Goal: Answer question/provide support: Share knowledge or assist other users

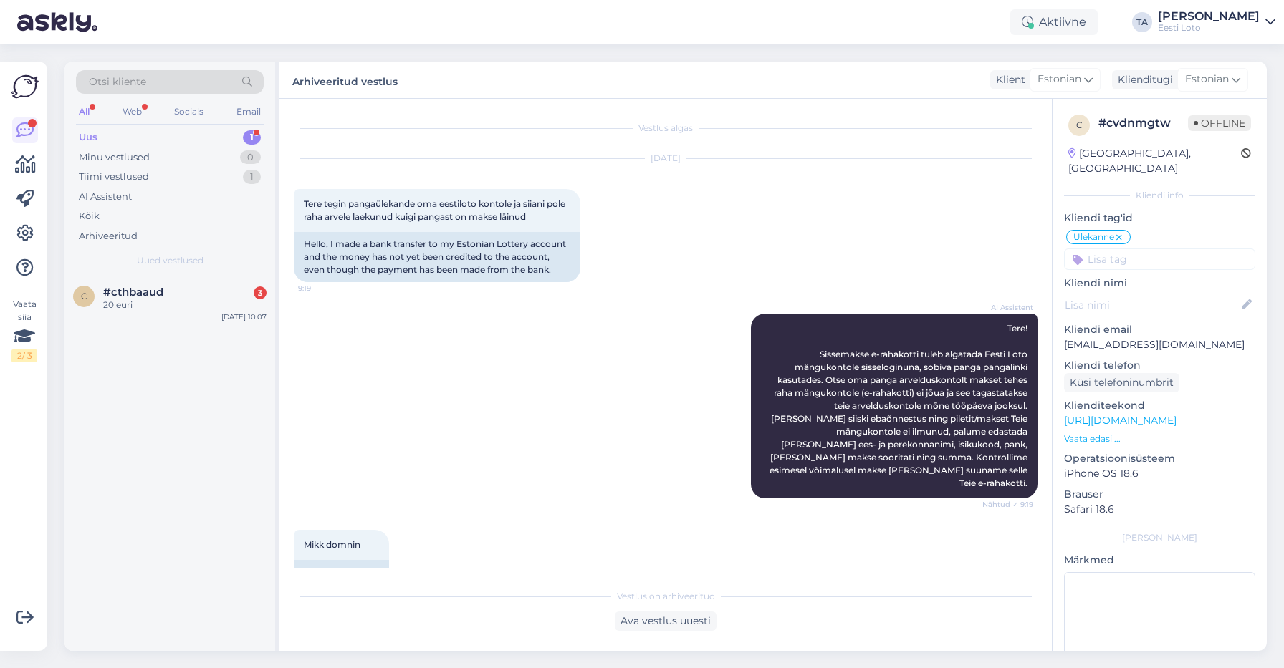
scroll to position [335, 0]
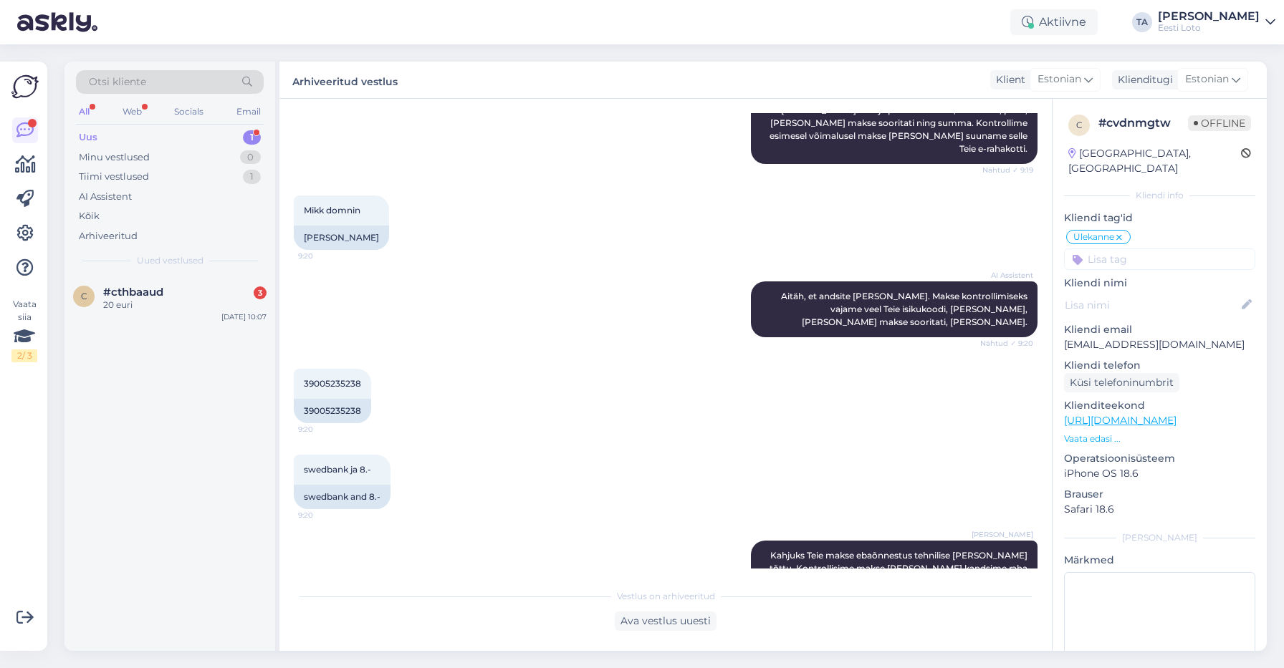
click at [82, 138] on div "Uus" at bounding box center [88, 137] width 19 height 14
click at [137, 302] on div "20 euri" at bounding box center [184, 305] width 163 height 13
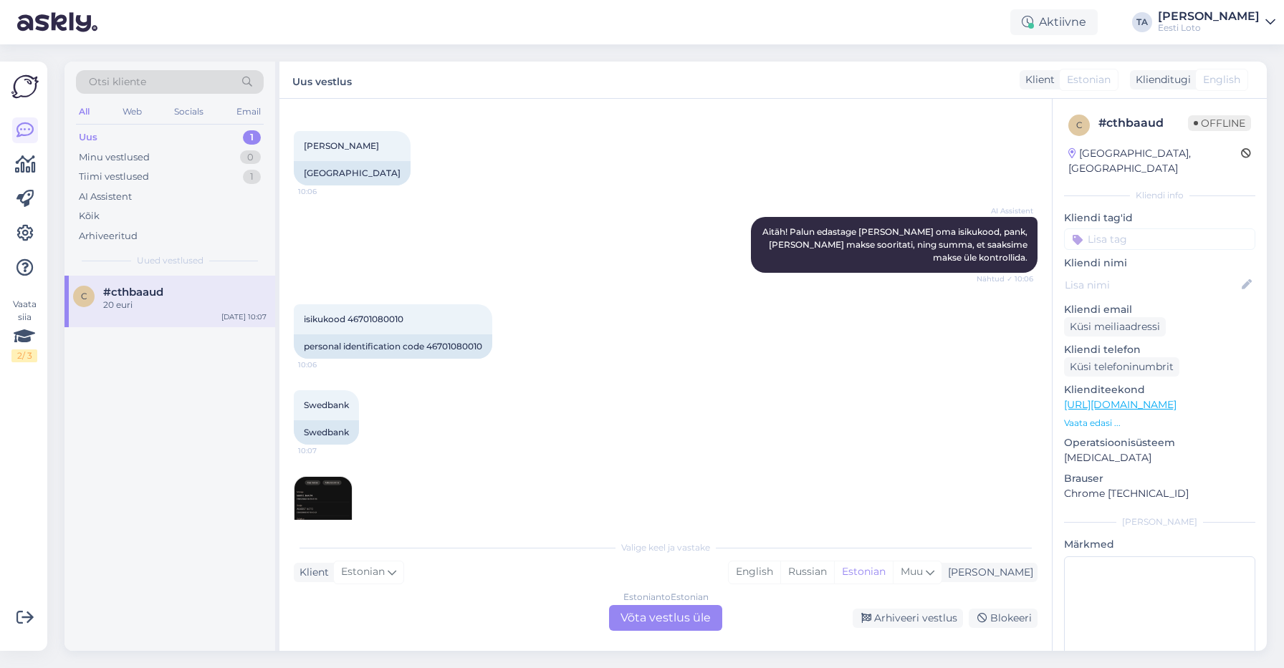
scroll to position [438, 0]
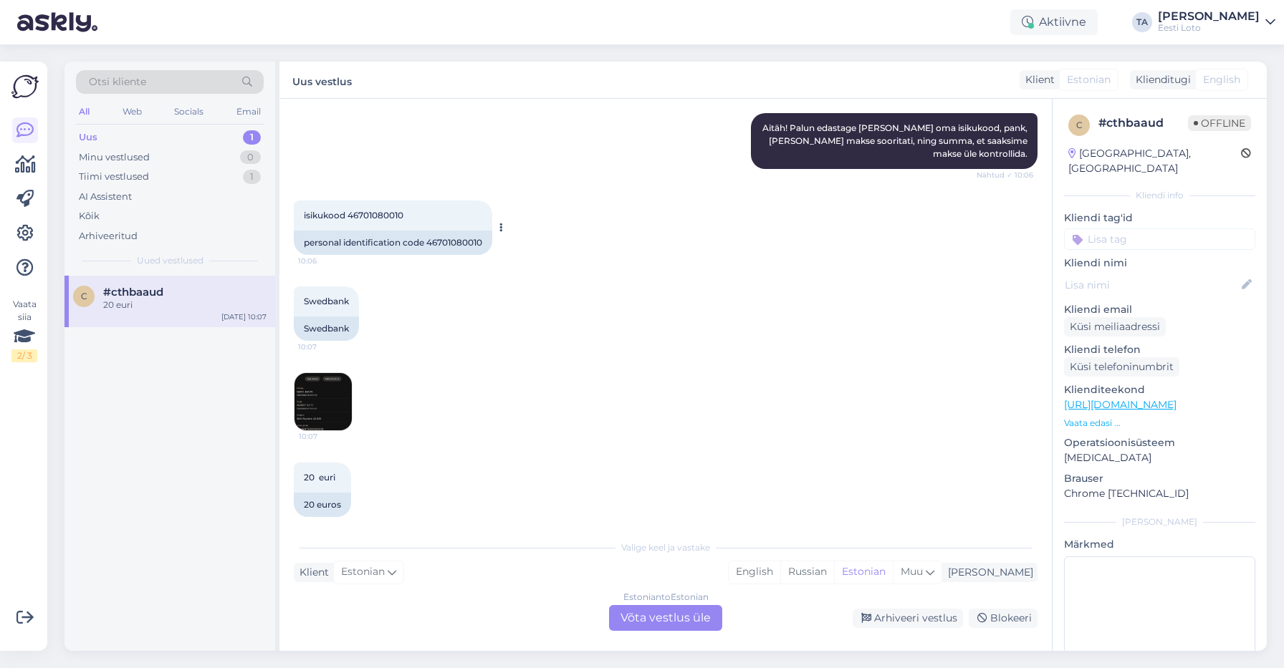
click at [378, 210] on span "isikukood 46701080010" at bounding box center [354, 215] width 100 height 11
copy span "46701080010"
click at [661, 619] on div "Estonian to Estonian Võta vestlus üle" at bounding box center [665, 618] width 113 height 26
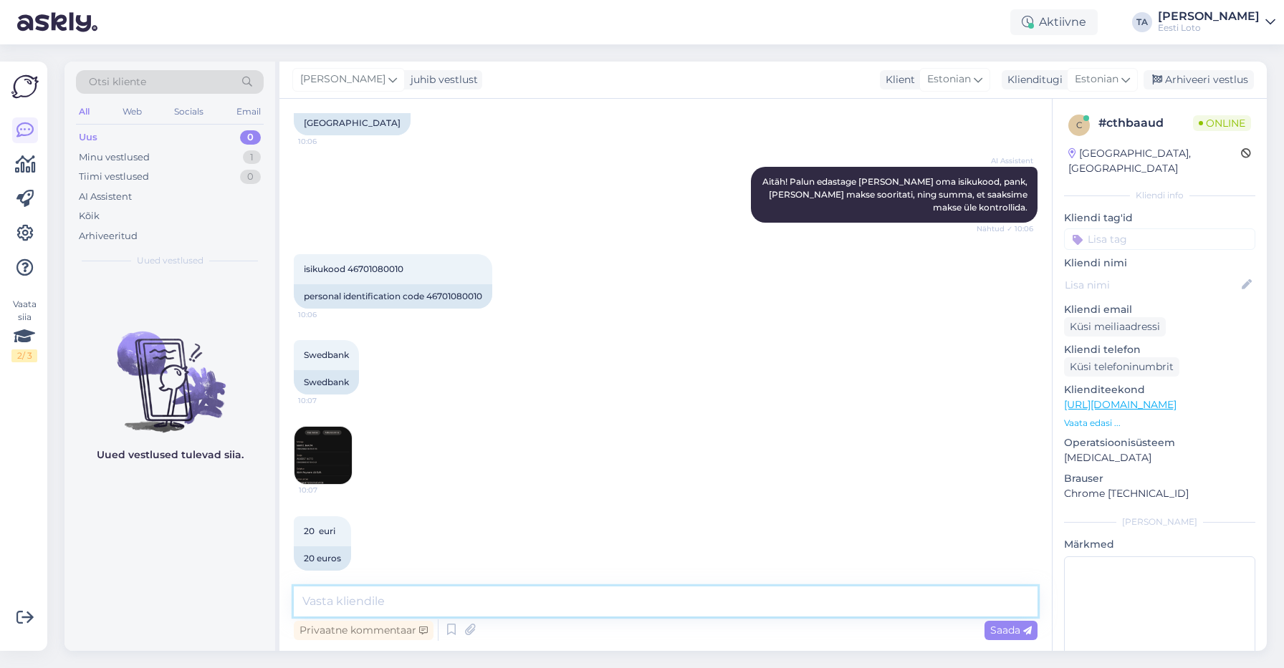
click at [413, 602] on textarea at bounding box center [666, 602] width 744 height 30
paste textarea "Kahjuks Teie makse ebaõnnestus tehnilise [PERSON_NAME] tõttu. Kontrollisime mak…"
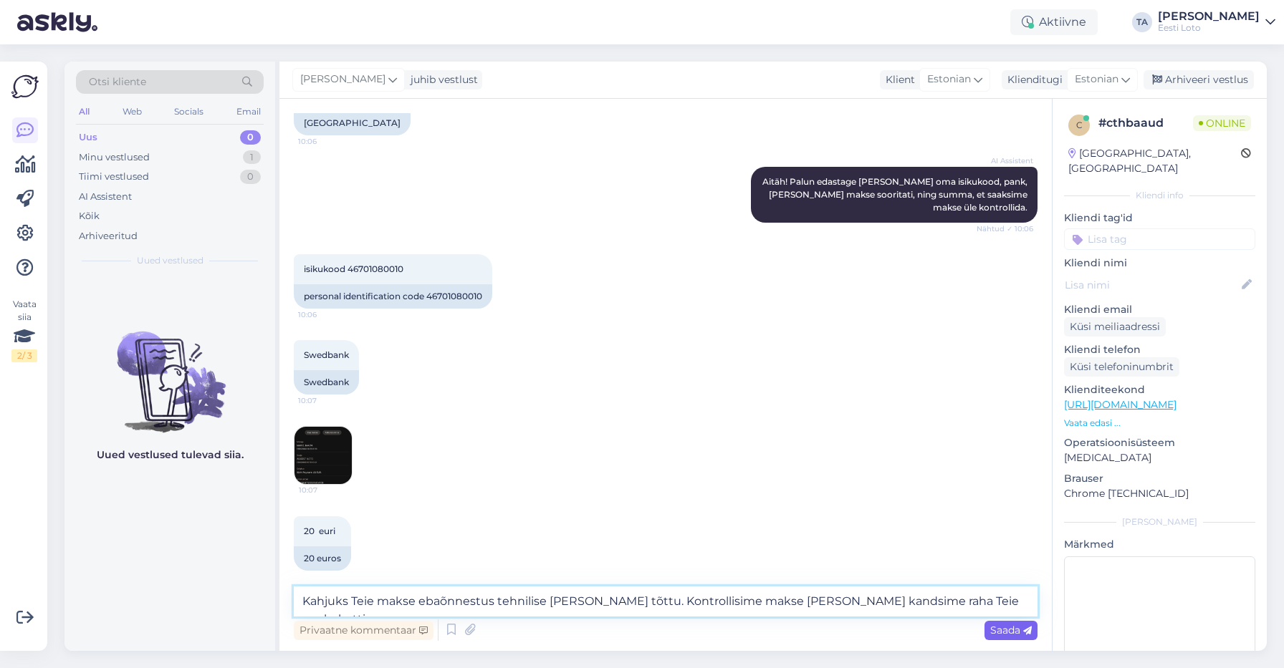
type textarea "Kahjuks Teie makse ebaõnnestus tehnilise [PERSON_NAME] tõttu. Kontrollisime mak…"
click at [1004, 631] on span "Saada" at bounding box center [1011, 630] width 42 height 13
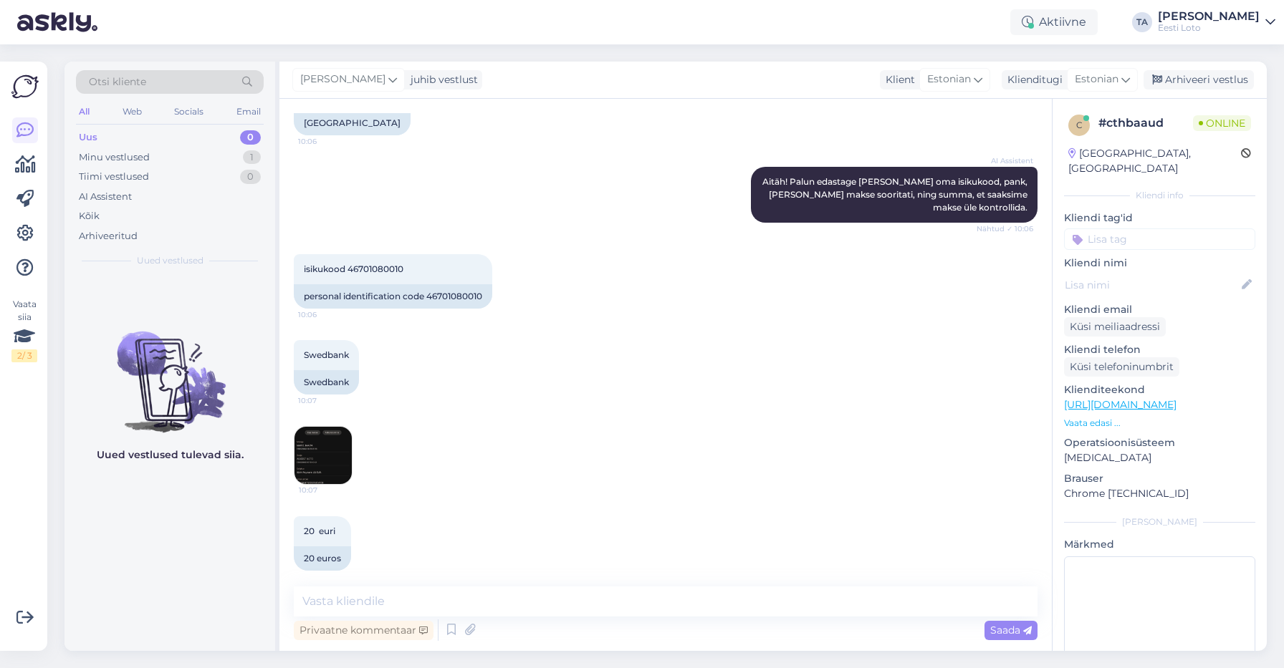
scroll to position [459, 0]
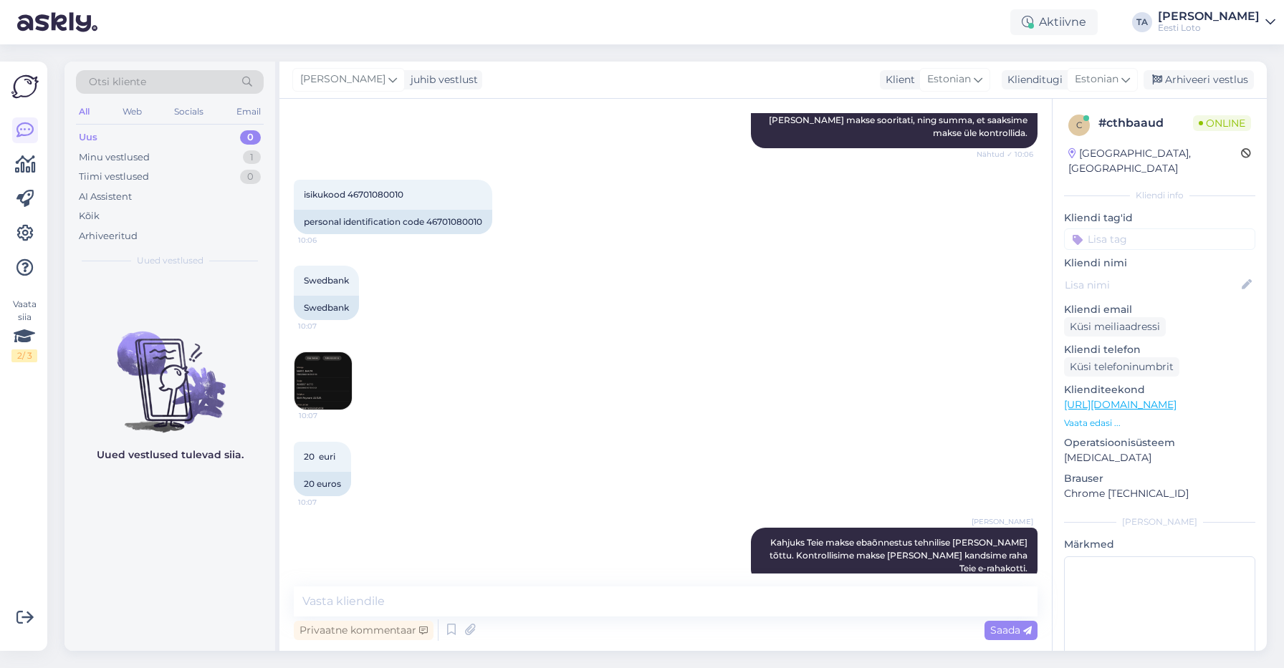
click at [1125, 230] on input at bounding box center [1159, 239] width 191 height 21
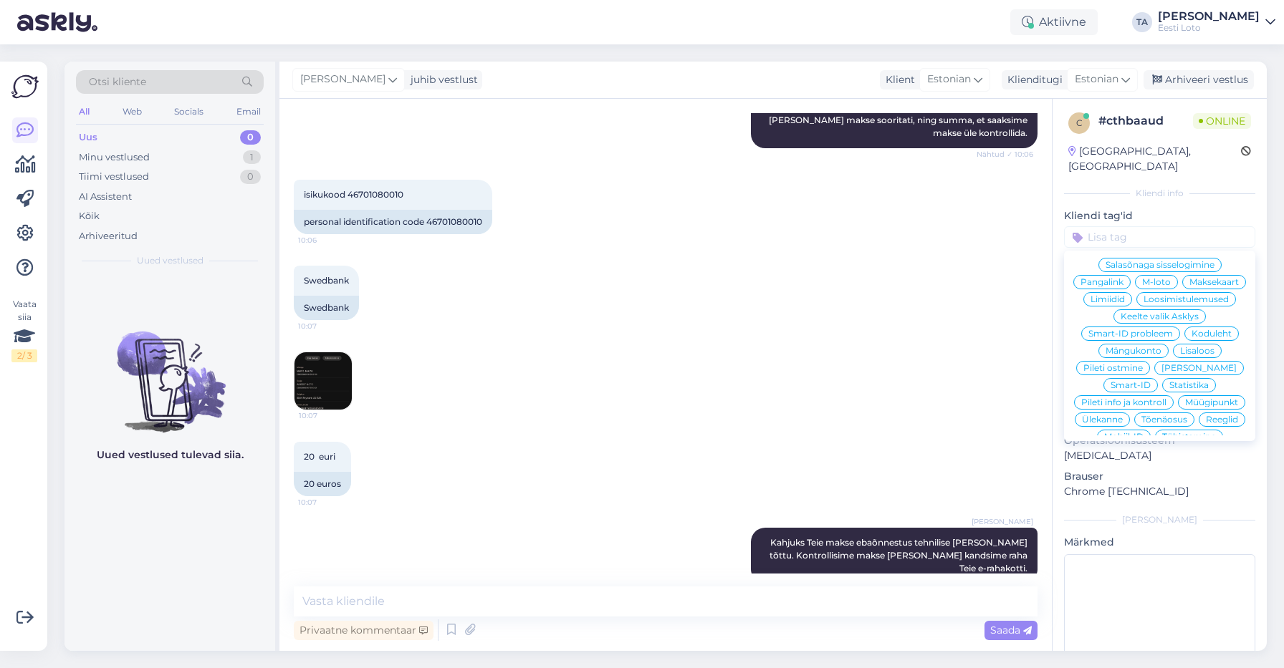
drag, startPoint x: 1197, startPoint y: 365, endPoint x: 1203, endPoint y: 330, distance: 35.6
click at [1130, 413] on div "Ülekanne" at bounding box center [1102, 420] width 55 height 14
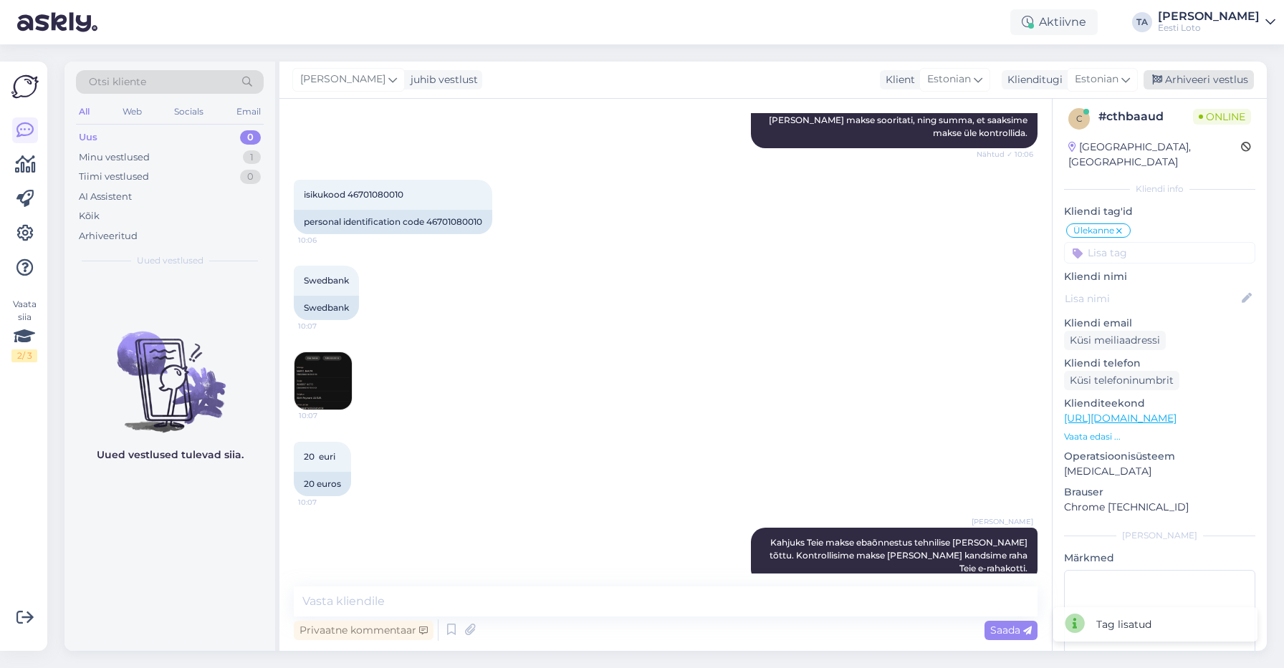
click at [1197, 80] on div "Arhiveeri vestlus" at bounding box center [1198, 79] width 110 height 19
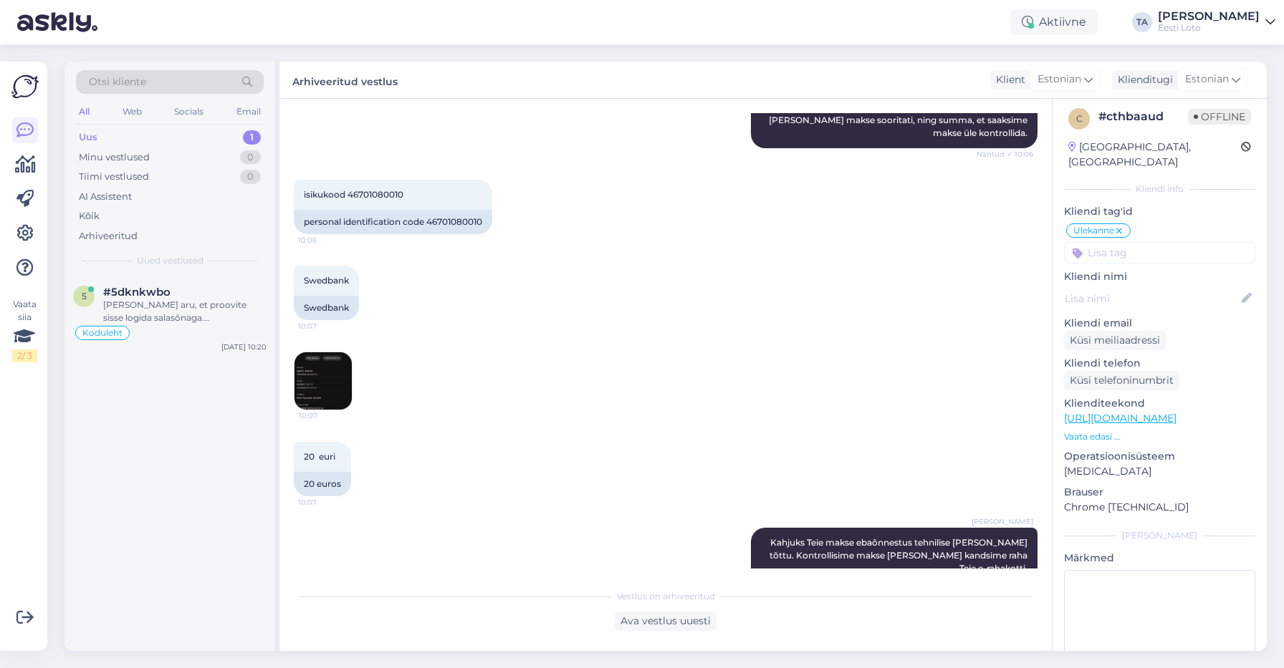
scroll to position [625, 0]
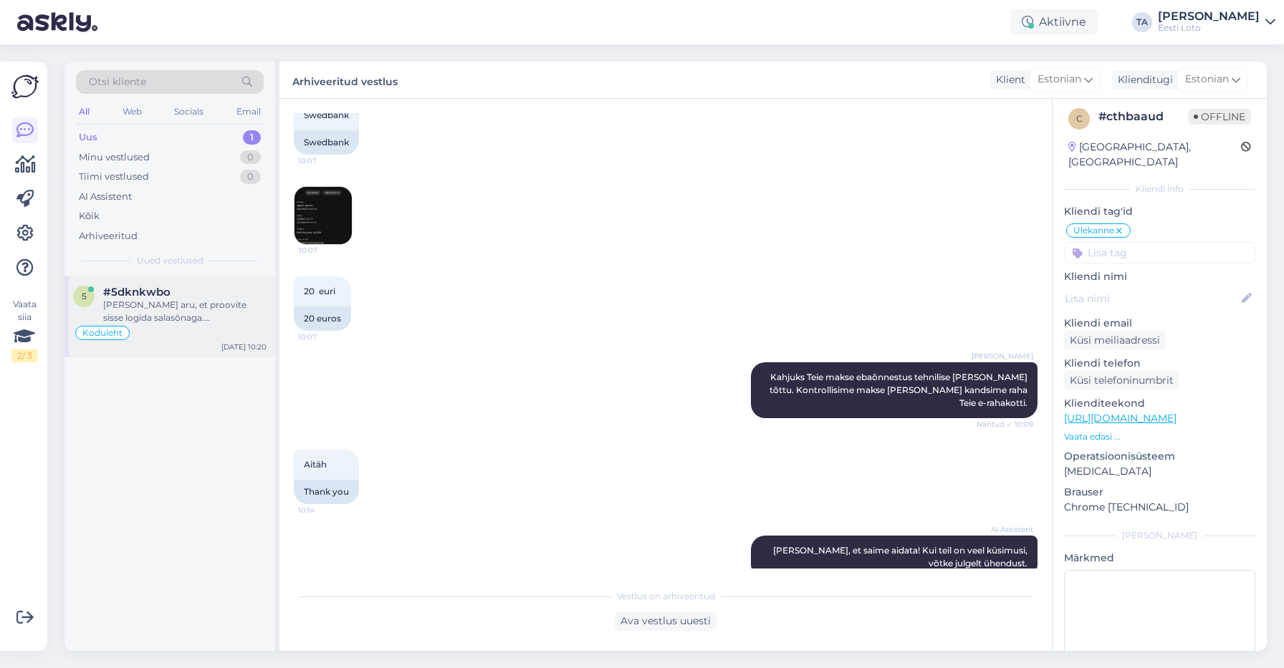
click at [148, 296] on span "#5dknkwbo" at bounding box center [136, 292] width 67 height 13
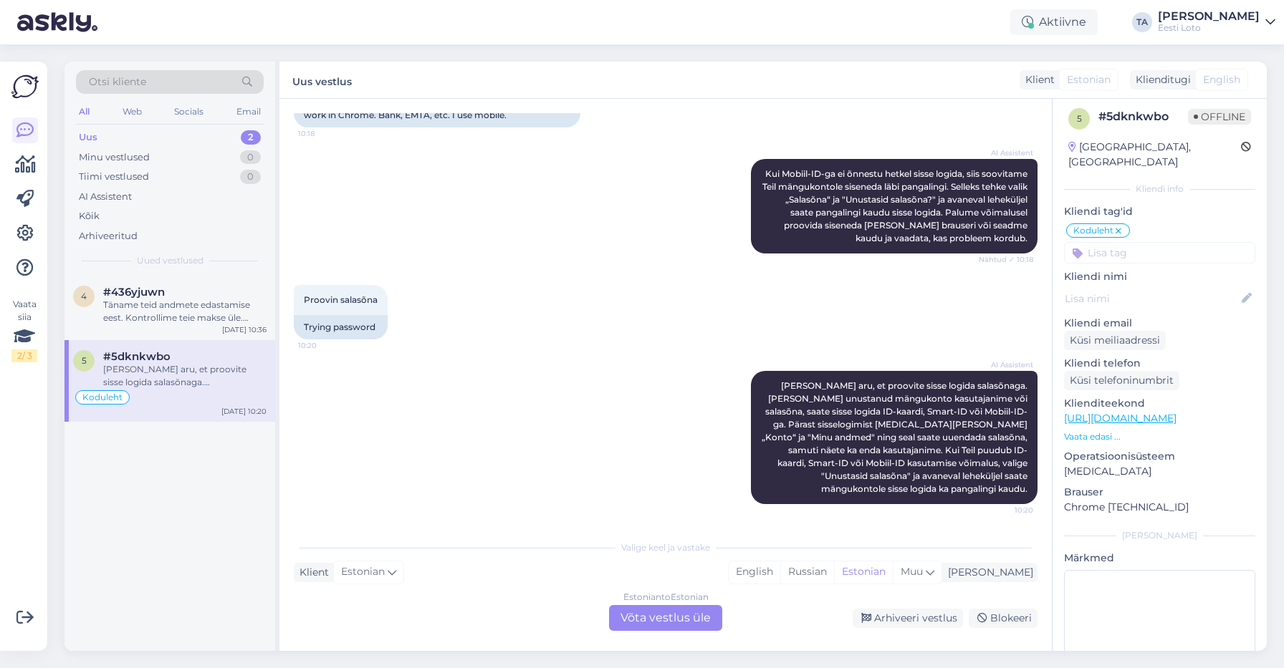
click at [216, 370] on div "[PERSON_NAME] aru, et proovite sisse logida salasõnaga. [PERSON_NAME] unustanud…" at bounding box center [184, 376] width 163 height 26
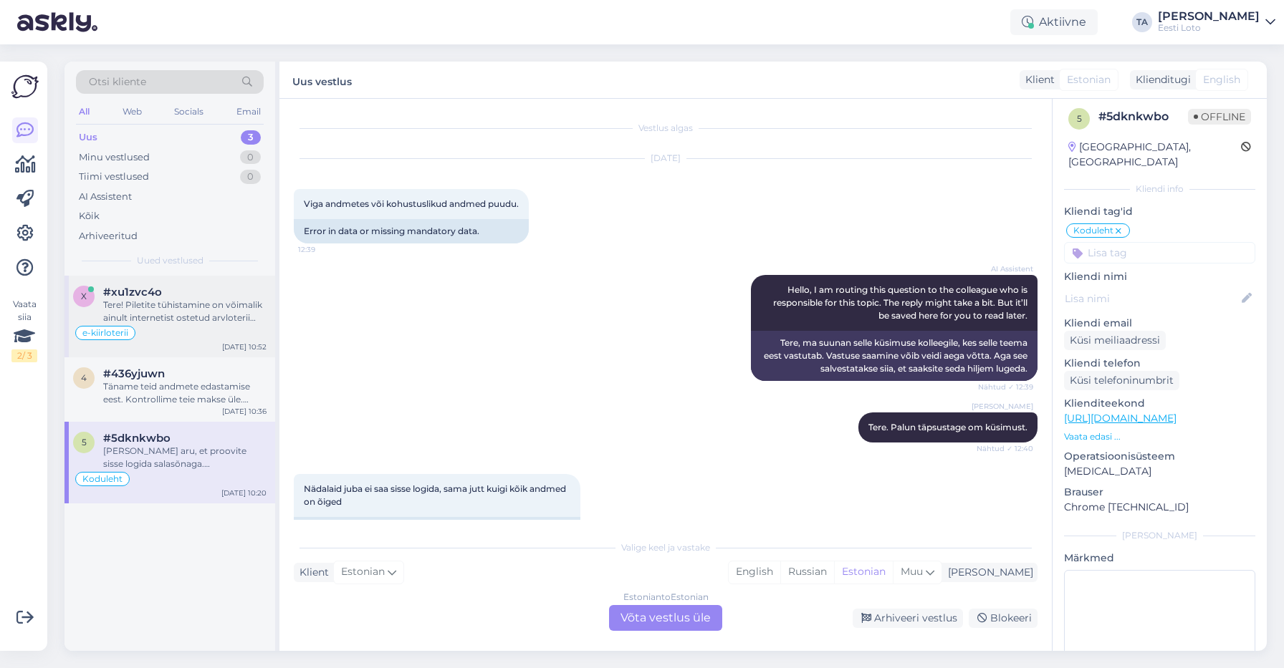
click at [177, 294] on div "#xu1zvc4o" at bounding box center [184, 292] width 163 height 13
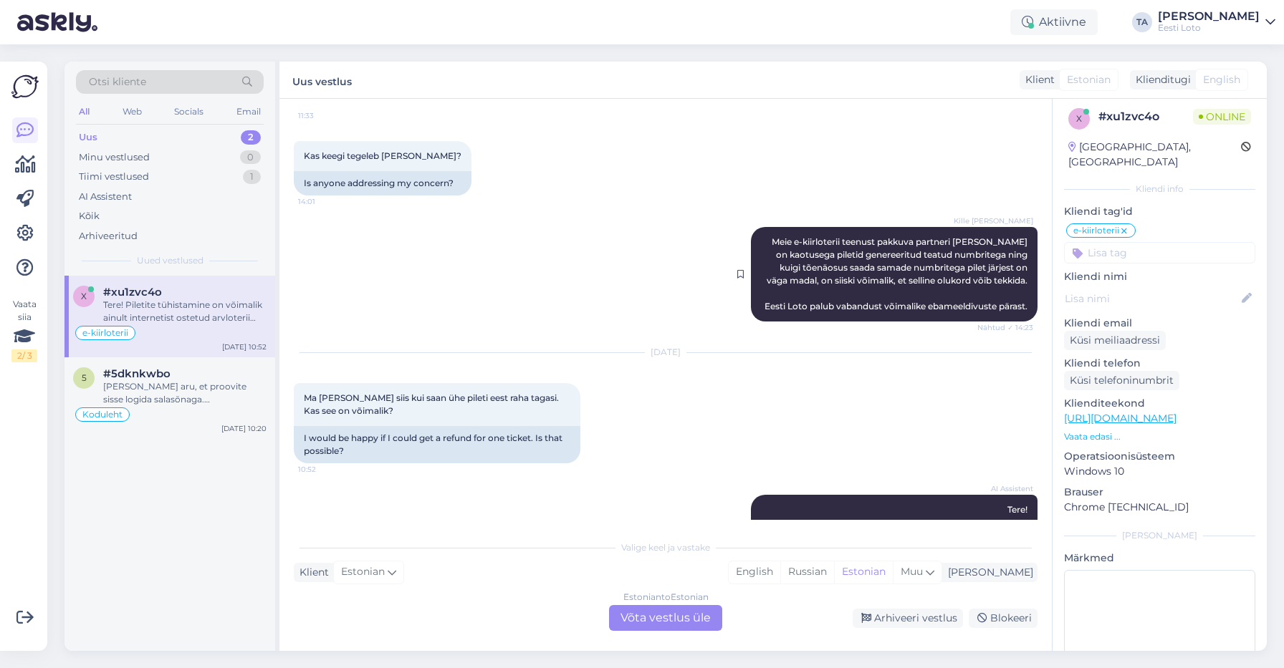
scroll to position [608, 0]
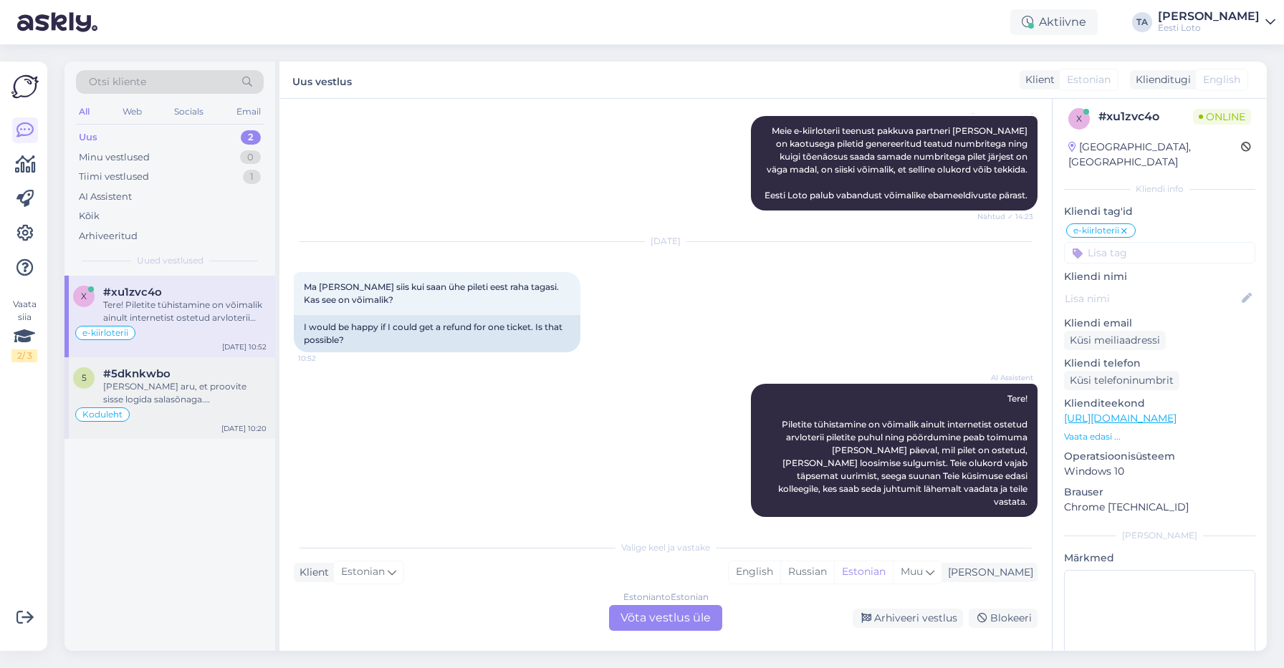
click at [163, 378] on span "#5dknkwbo" at bounding box center [136, 374] width 67 height 13
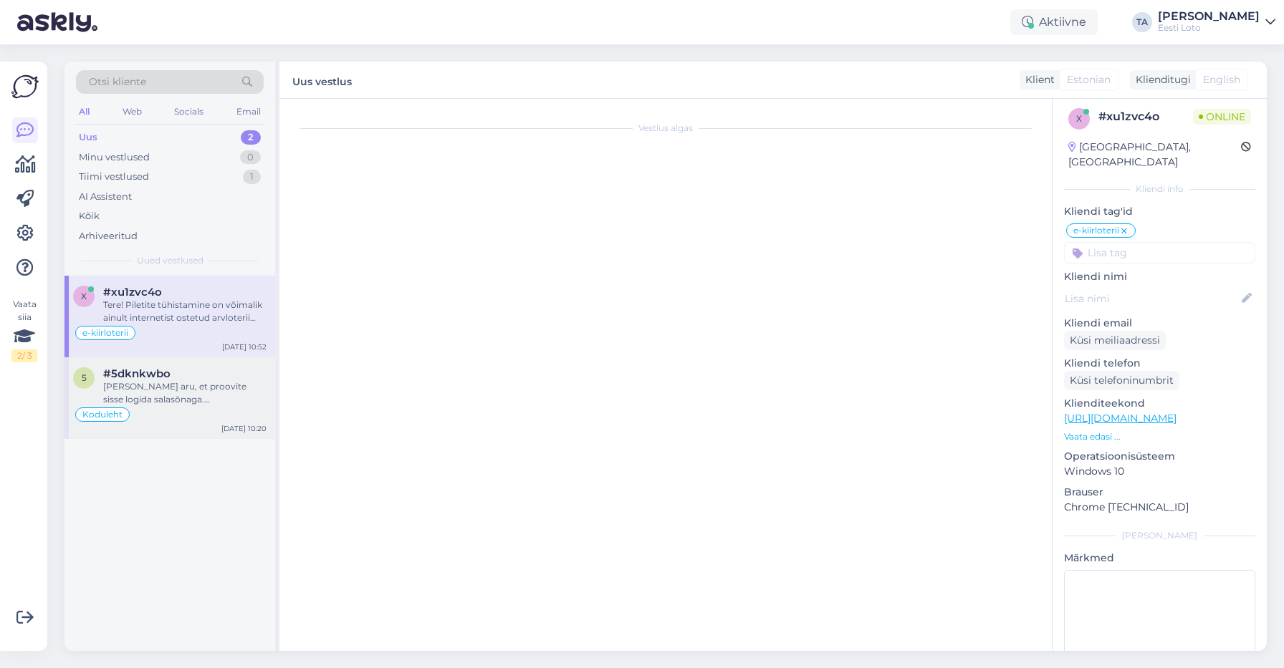
scroll to position [1354, 0]
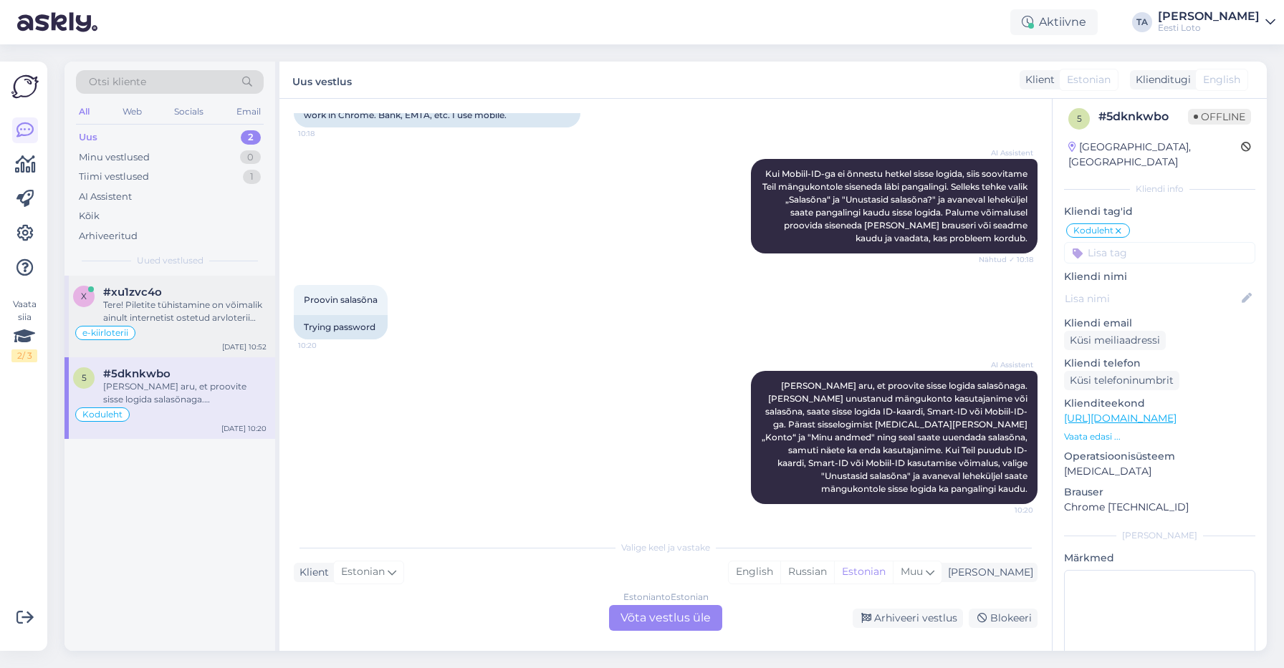
click at [151, 325] on div "Tere! Piletite tühistamine on võimalik ainult internetist ostetud arvloterii pi…" at bounding box center [184, 312] width 163 height 26
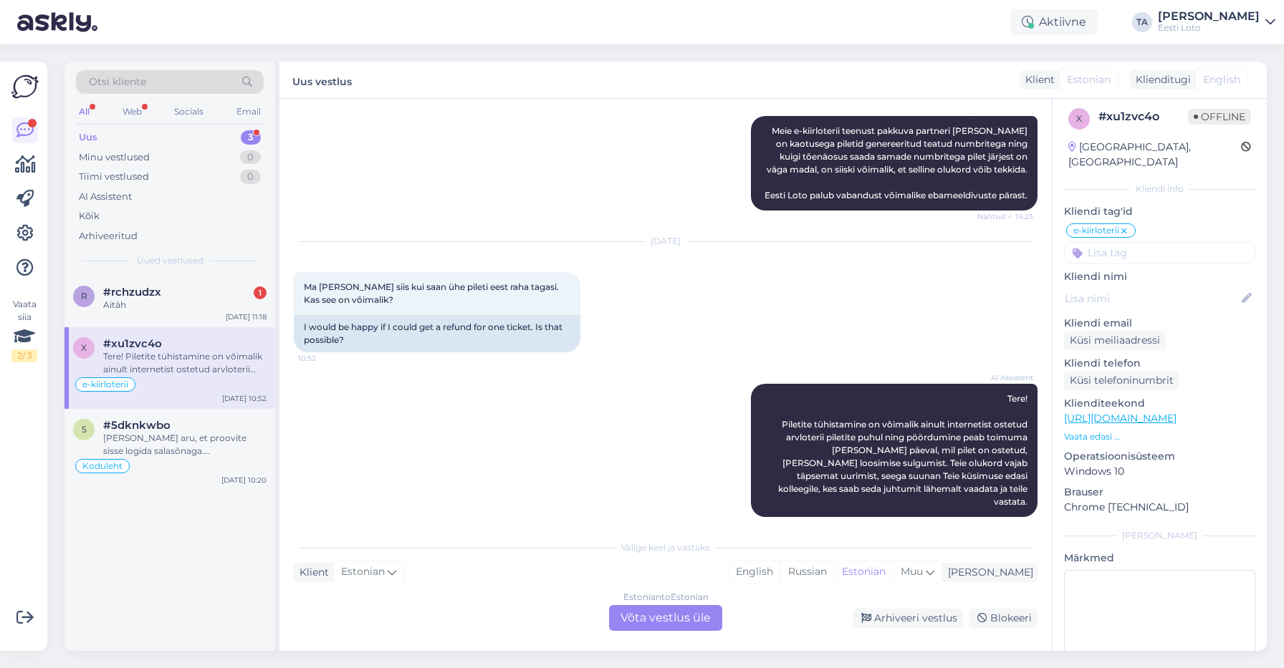
click at [91, 137] on div "Uus" at bounding box center [88, 137] width 19 height 14
click at [149, 311] on div "Aitäh" at bounding box center [184, 305] width 163 height 13
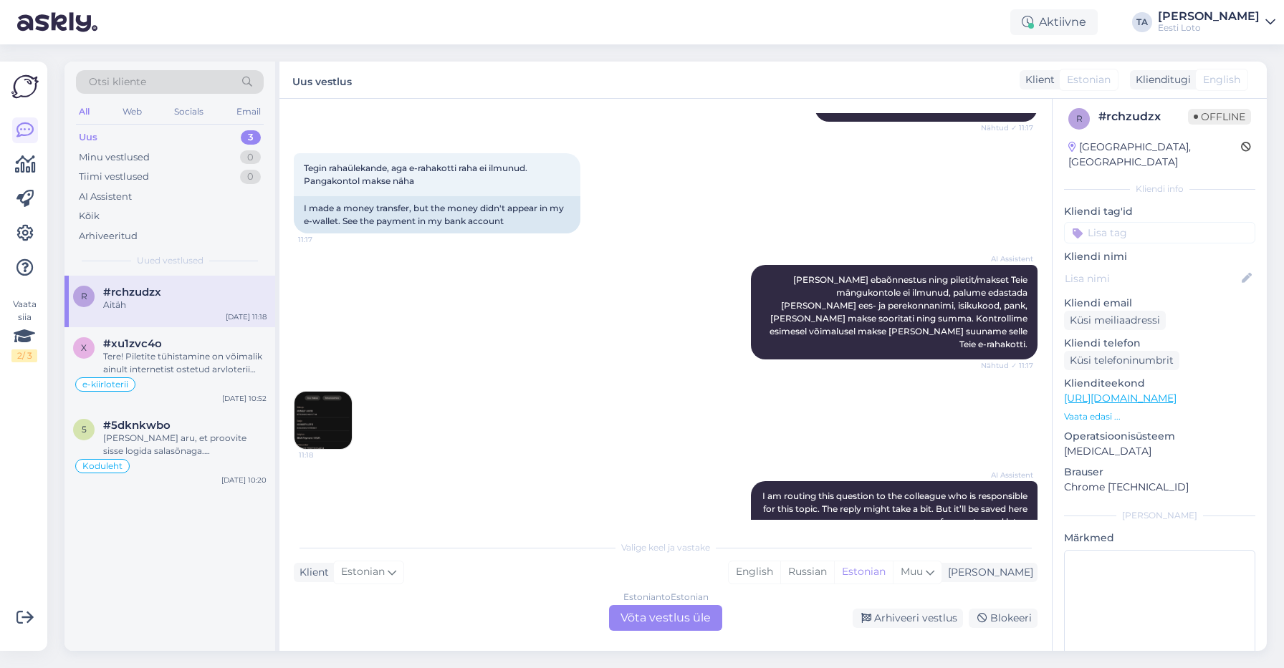
scroll to position [191, 0]
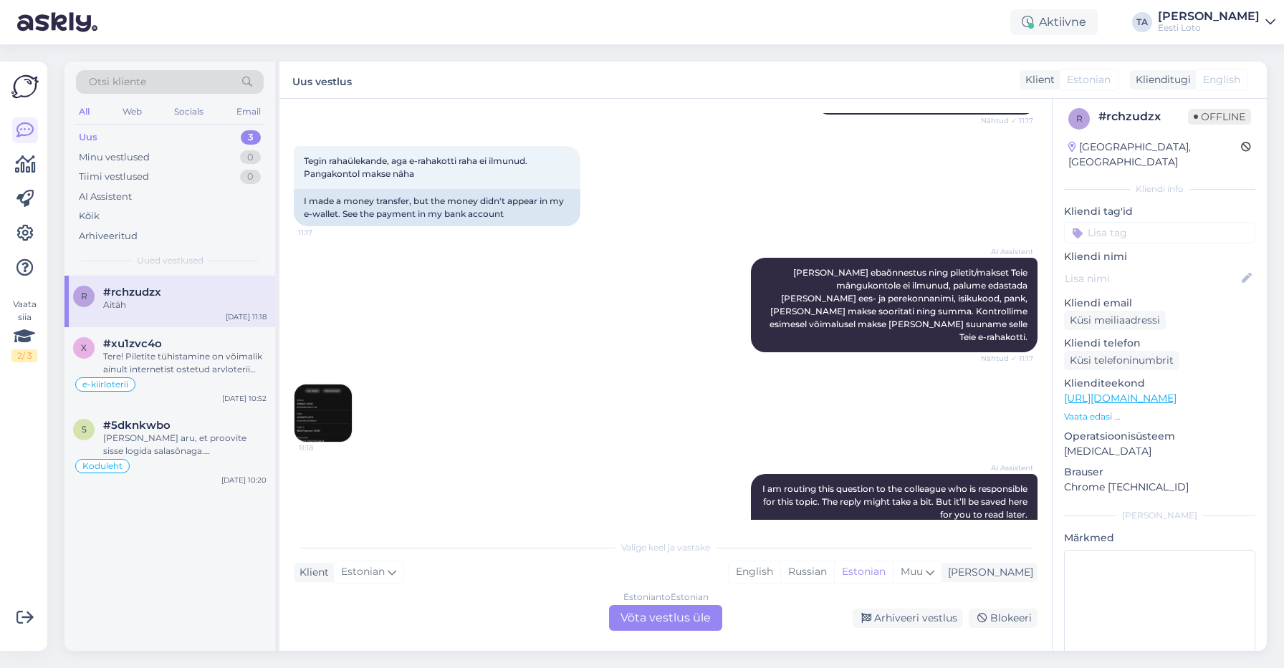
click at [321, 403] on img at bounding box center [322, 413] width 57 height 57
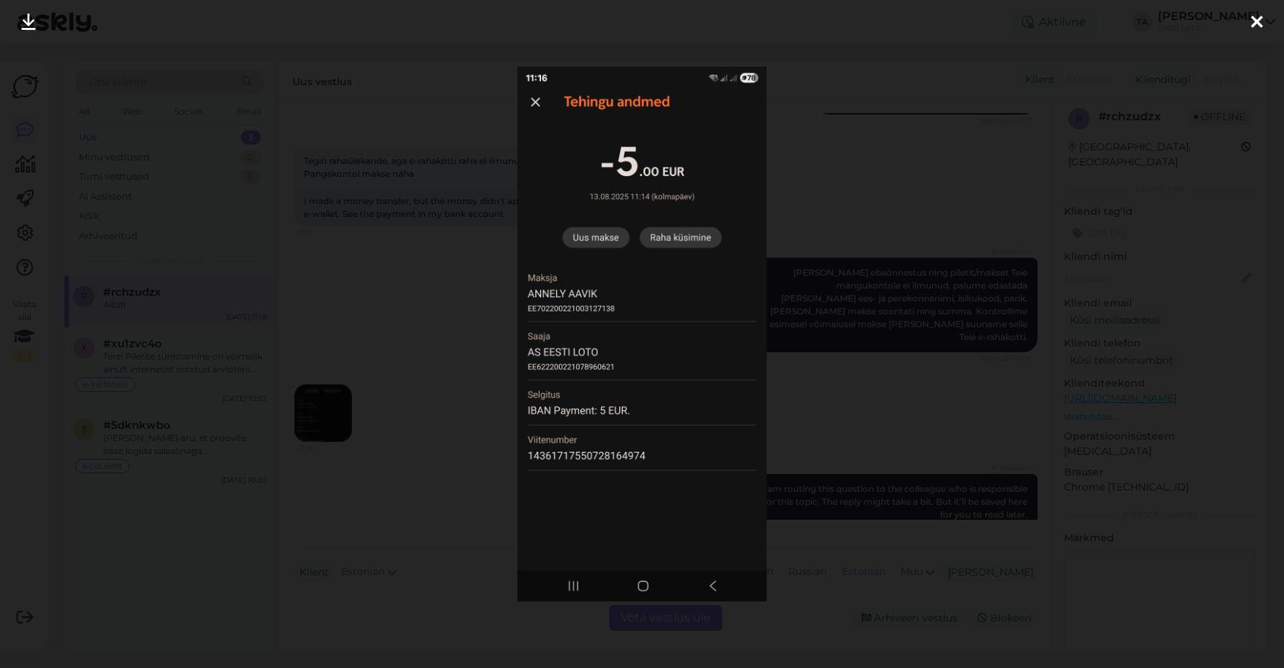
click at [1254, 22] on icon at bounding box center [1256, 23] width 11 height 19
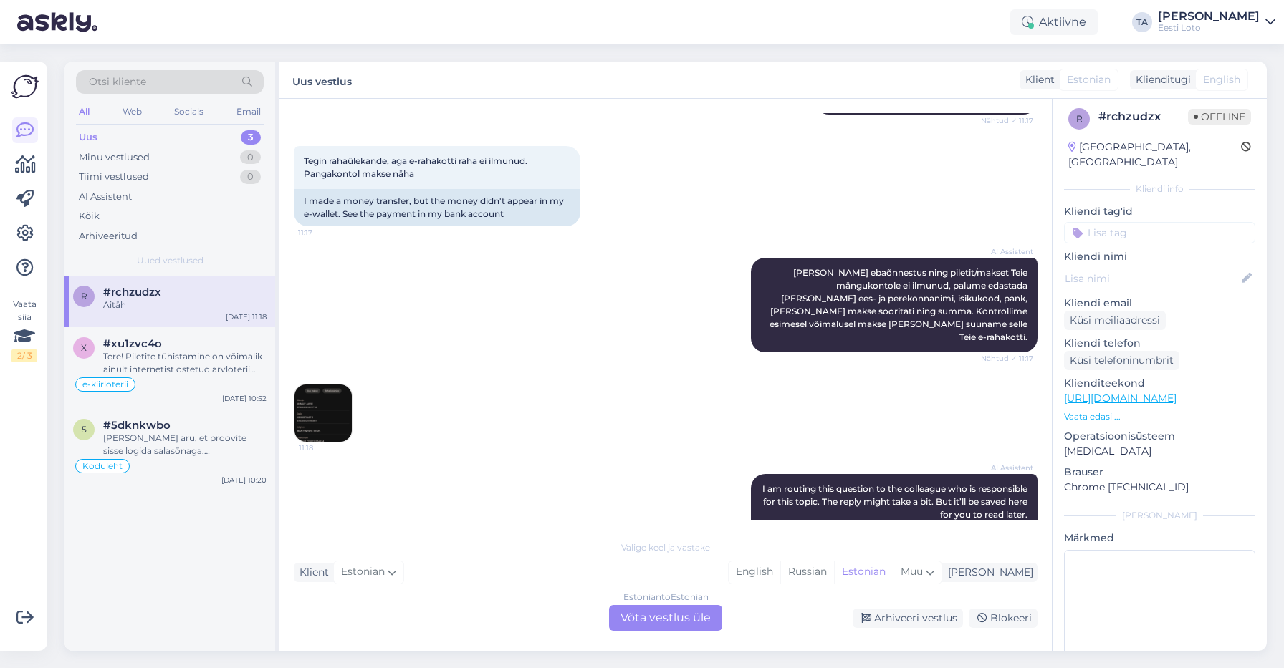
click at [654, 616] on div "Estonian to Estonian Võta vestlus üle" at bounding box center [665, 618] width 113 height 26
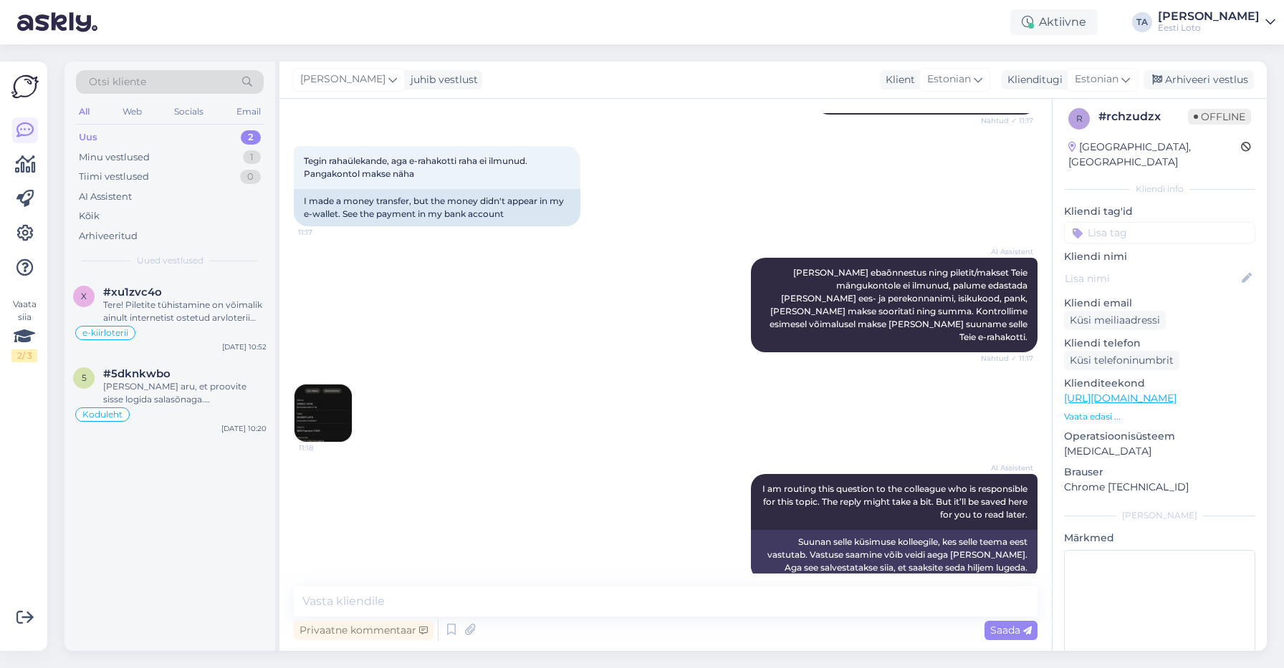
scroll to position [190, 0]
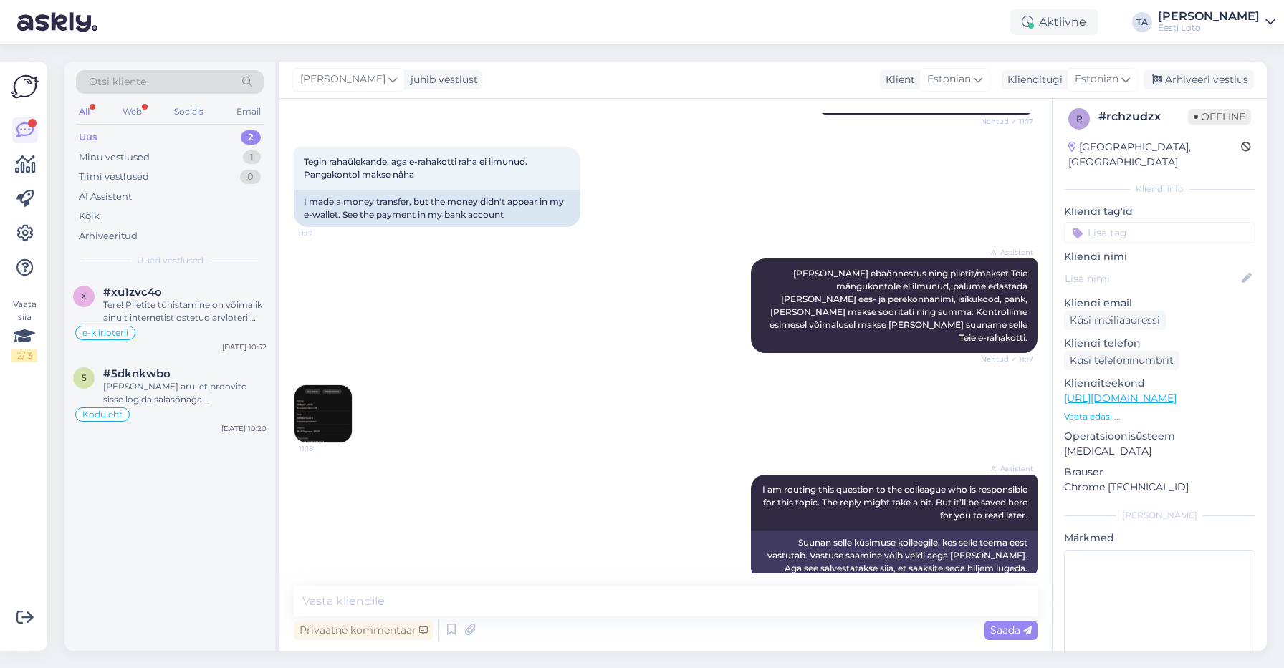
click at [318, 395] on img at bounding box center [322, 413] width 57 height 57
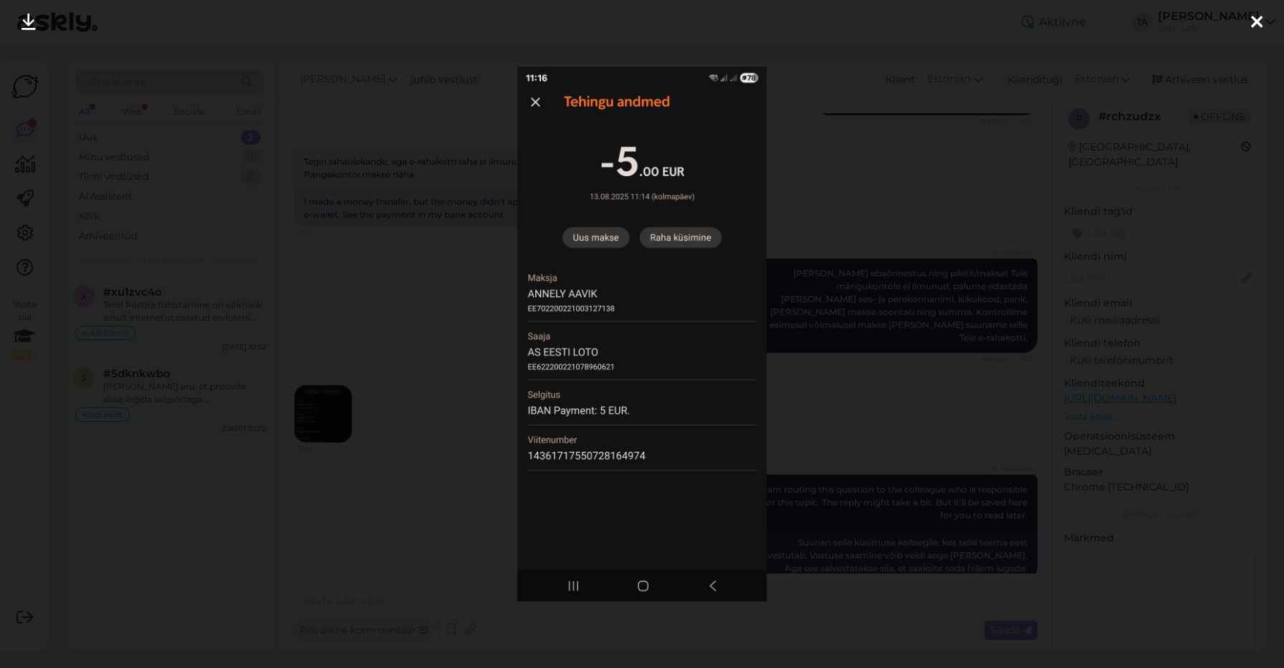
click at [1255, 21] on icon at bounding box center [1256, 23] width 11 height 19
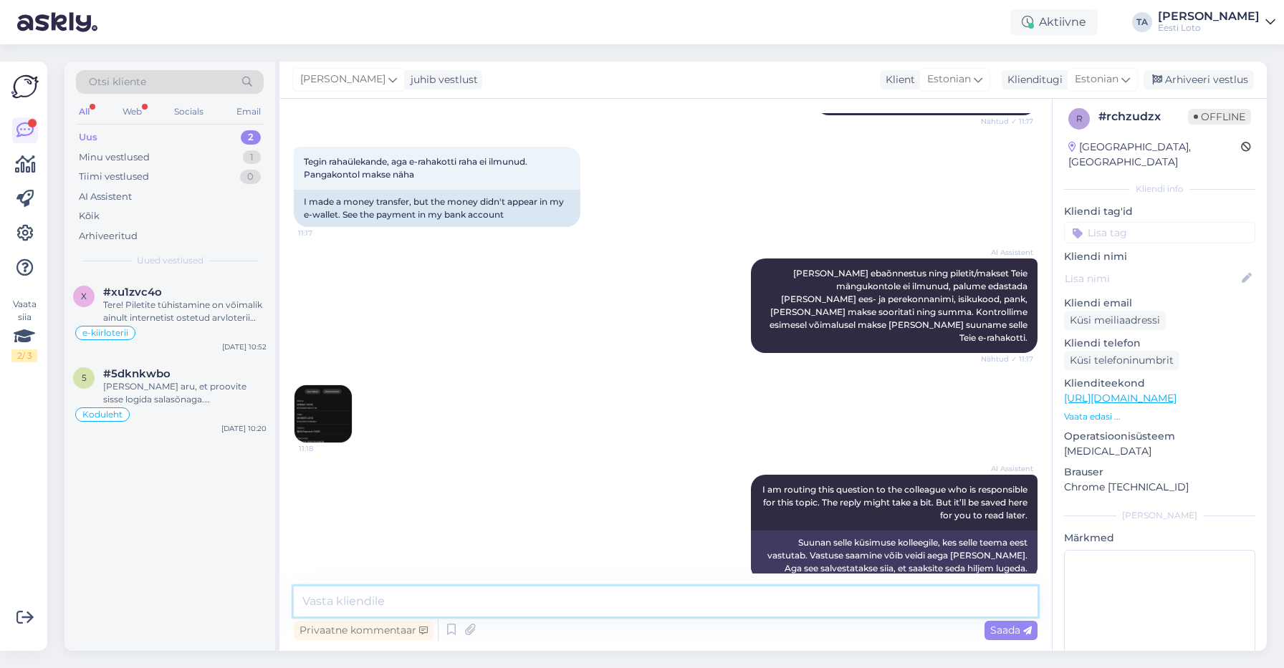
click at [428, 608] on textarea at bounding box center [666, 602] width 744 height 30
paste textarea "Kahjuks Teie makse ebaõnnestus tehnilise [PERSON_NAME] tõttu. Kontrollisime mak…"
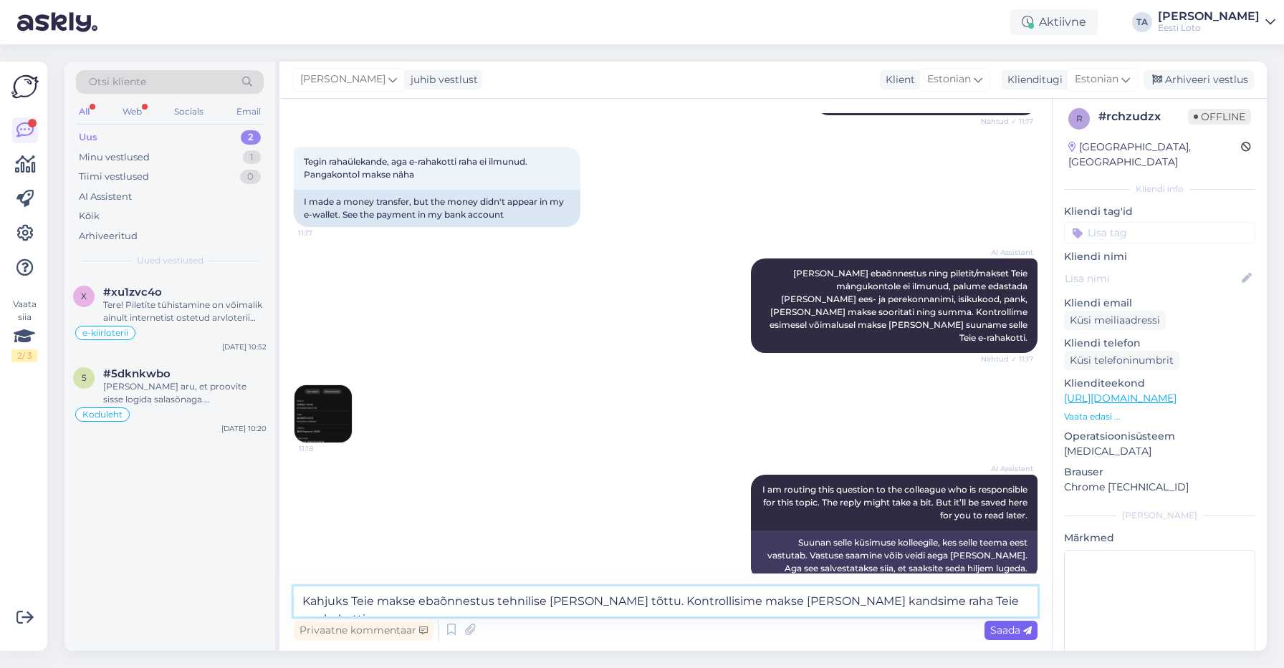
type textarea "Kahjuks Teie makse ebaõnnestus tehnilise [PERSON_NAME] tõttu. Kontrollisime mak…"
click at [996, 630] on span "Saada" at bounding box center [1011, 630] width 42 height 13
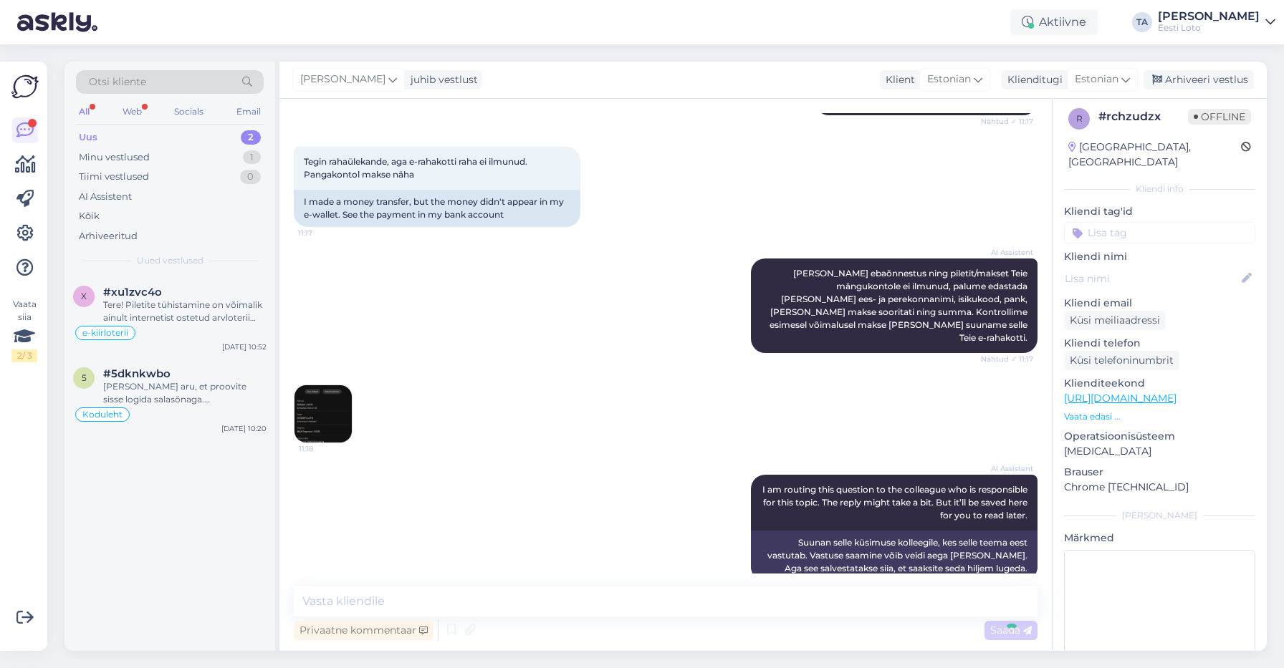
scroll to position [360, 0]
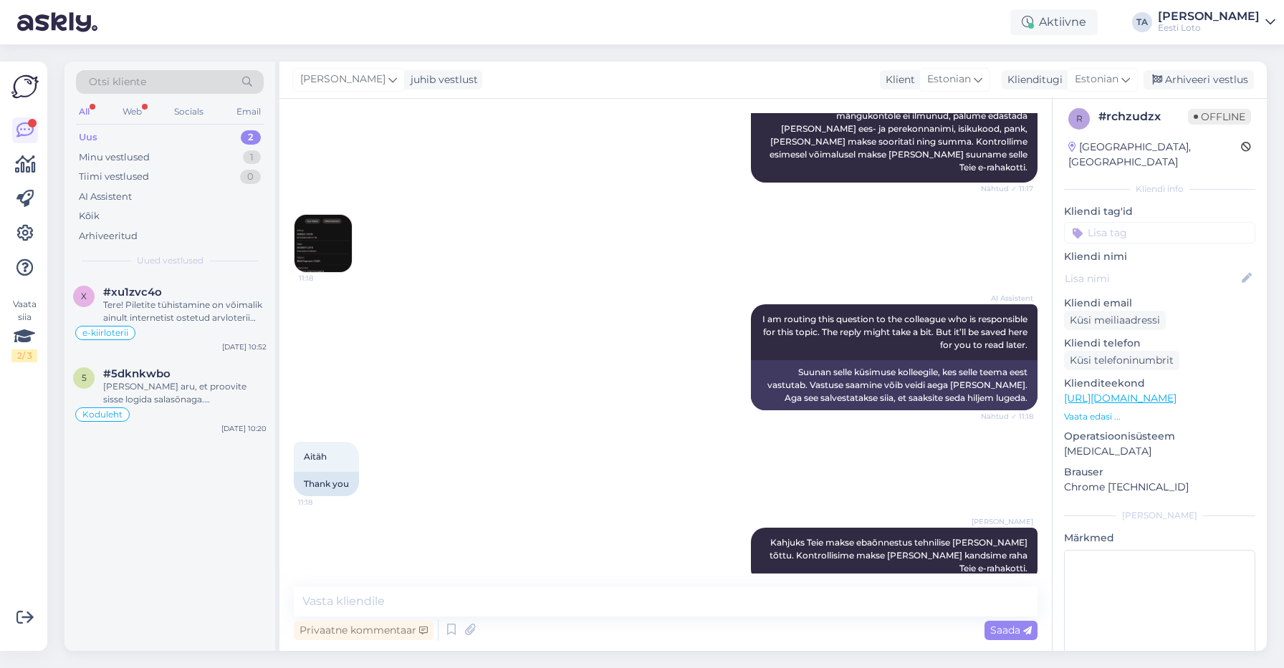
click at [1116, 222] on input at bounding box center [1159, 232] width 191 height 21
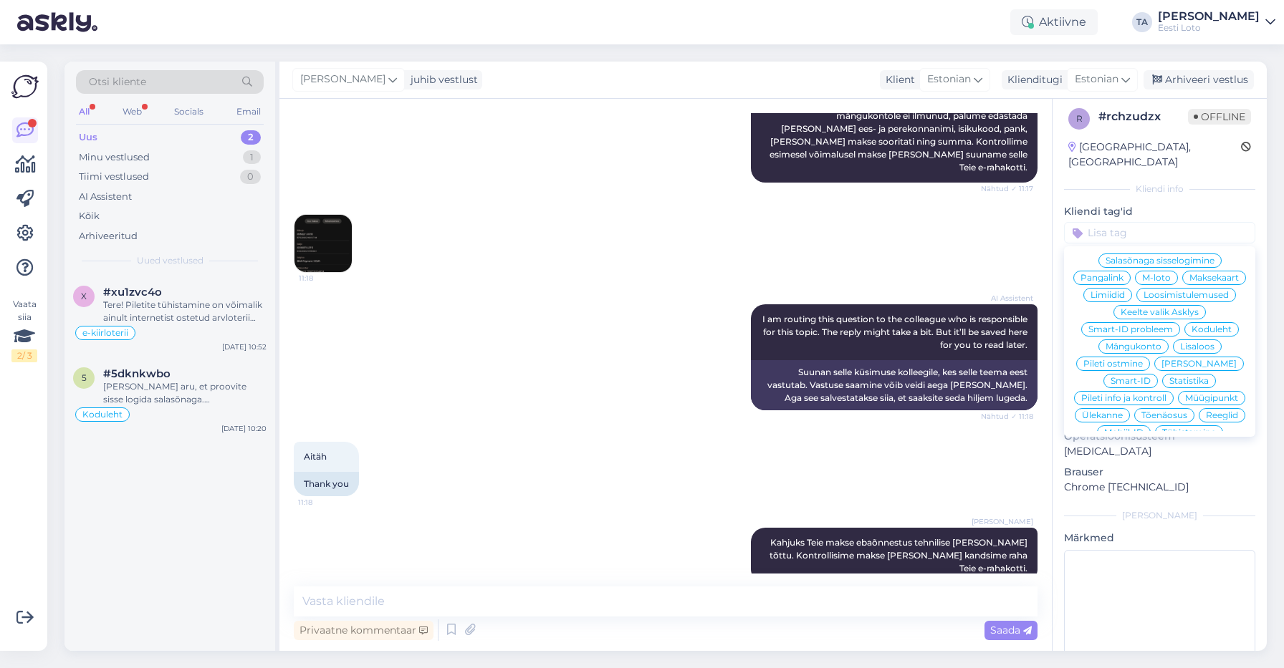
drag, startPoint x: 1199, startPoint y: 364, endPoint x: 1206, endPoint y: 352, distance: 13.5
click at [1123, 411] on span "Ülekanne" at bounding box center [1102, 415] width 41 height 9
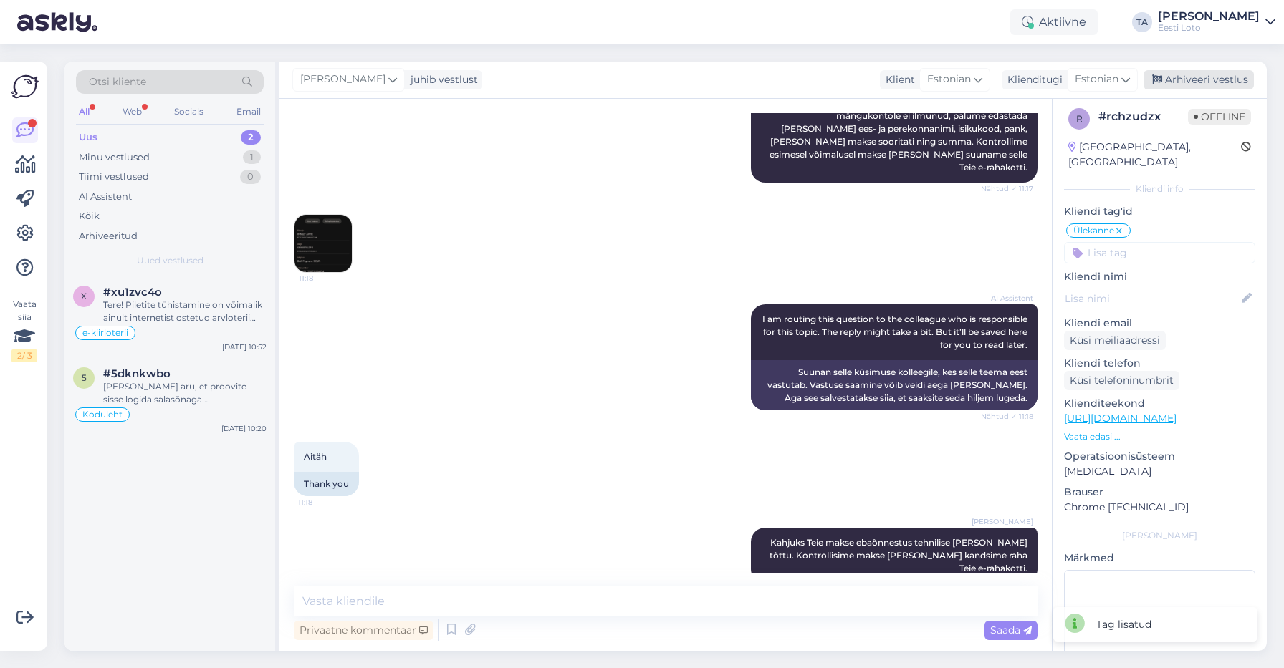
click at [1207, 80] on div "Arhiveeri vestlus" at bounding box center [1198, 79] width 110 height 19
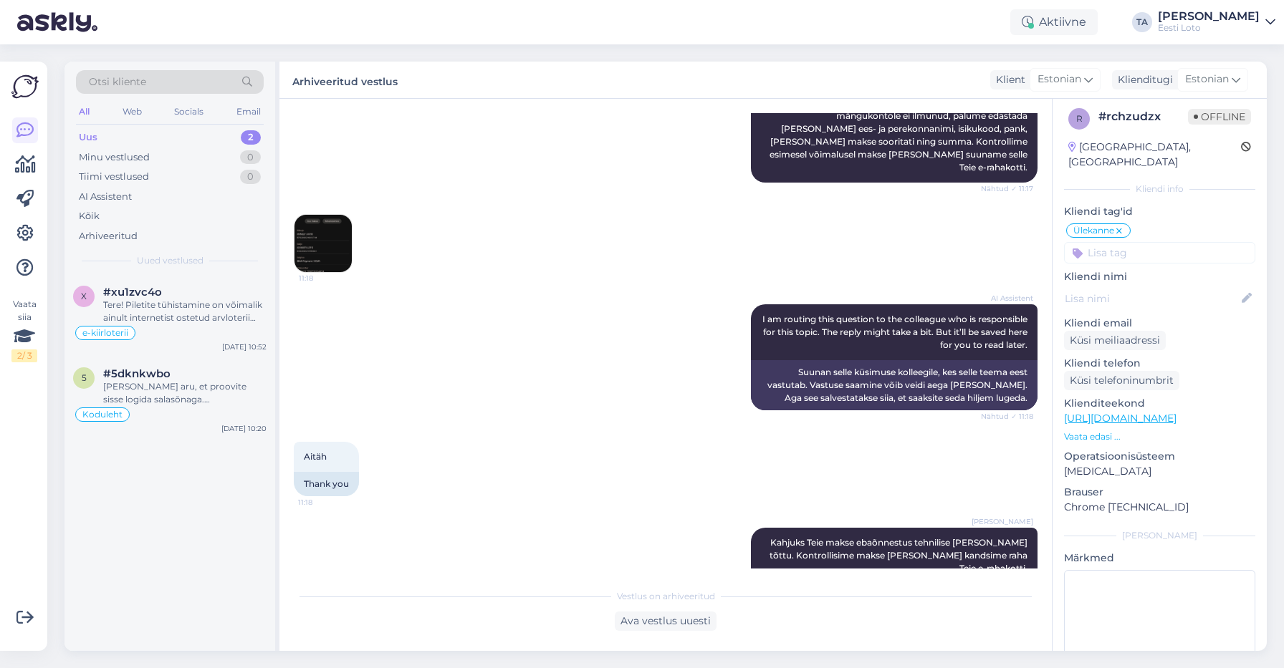
click at [101, 139] on div "Uus 2" at bounding box center [170, 138] width 188 height 20
click at [146, 293] on span "#xu1zvc4o" at bounding box center [132, 292] width 59 height 13
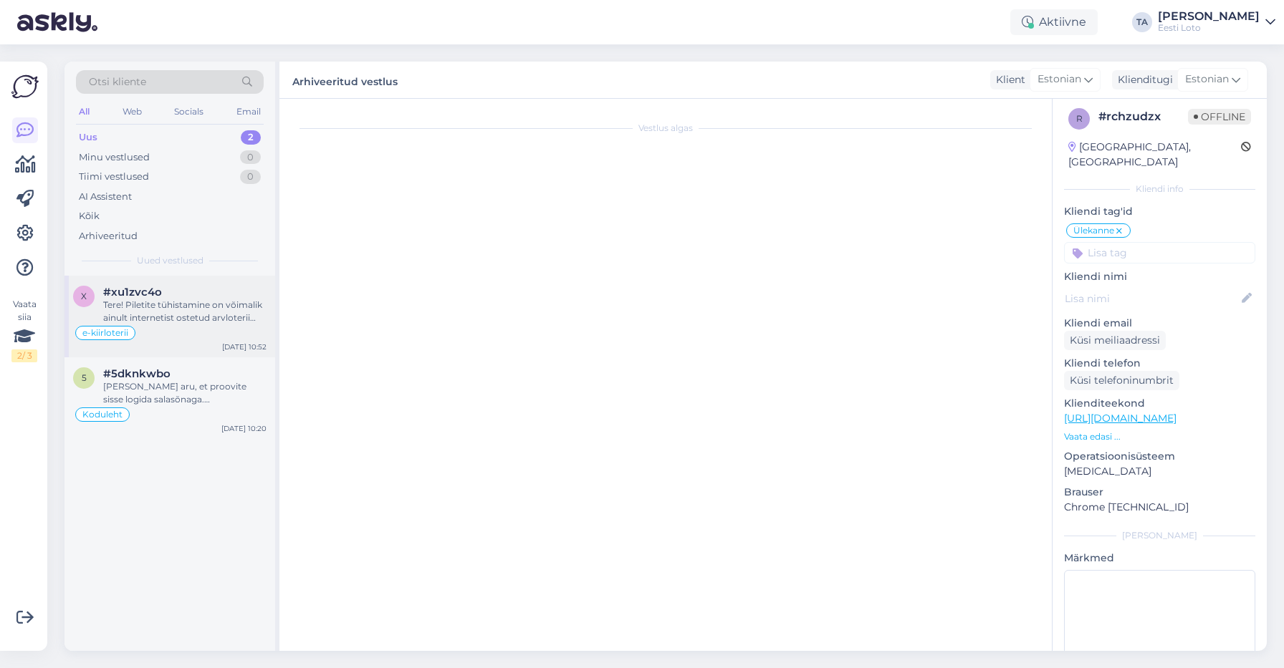
scroll to position [608, 0]
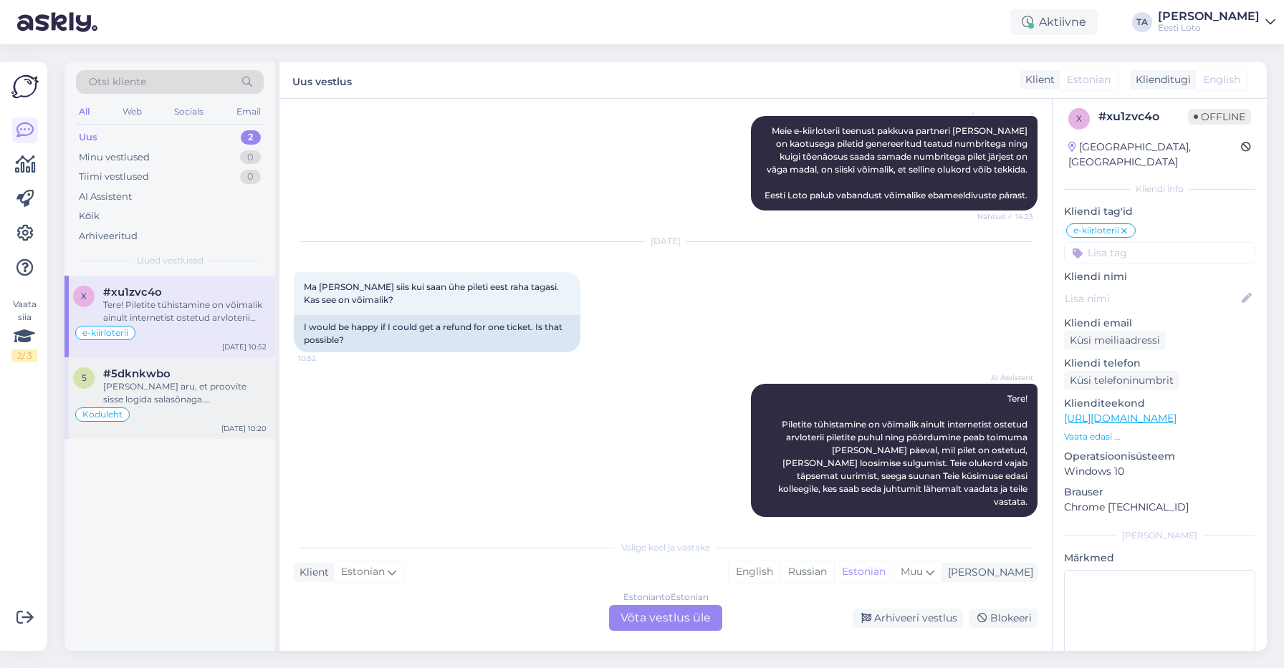
click at [154, 408] on div "Koduleht" at bounding box center [169, 414] width 193 height 17
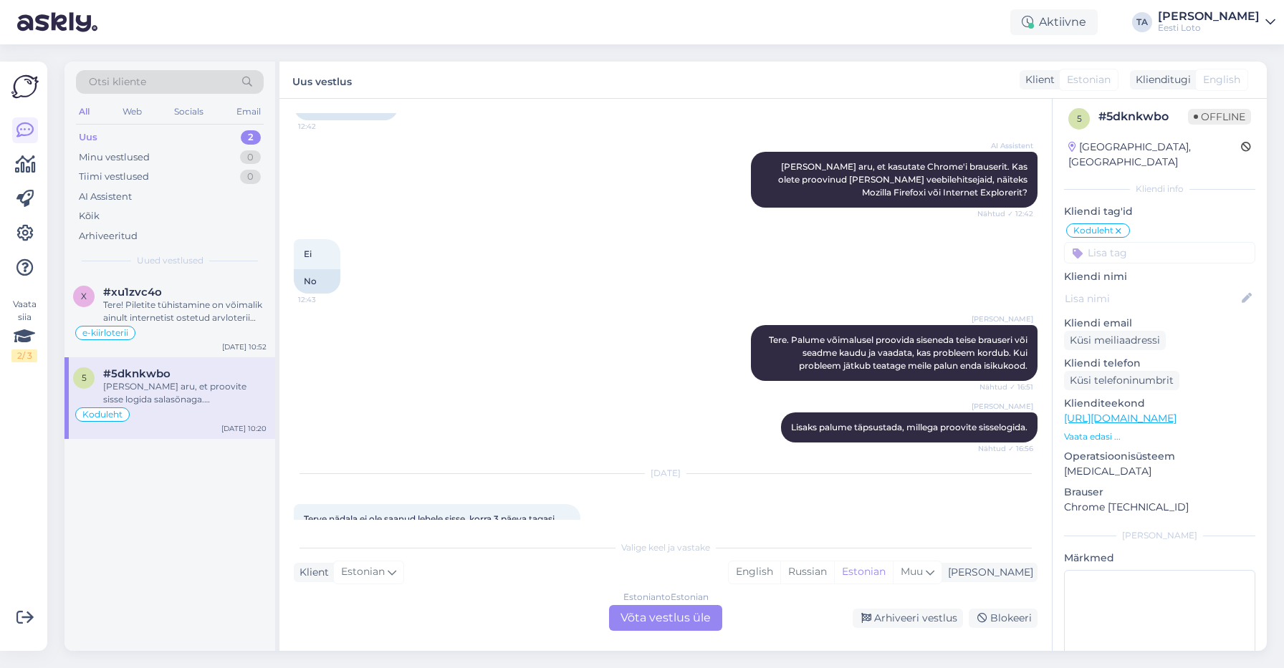
scroll to position [1354, 0]
